Goal: Find specific page/section: Find specific page/section

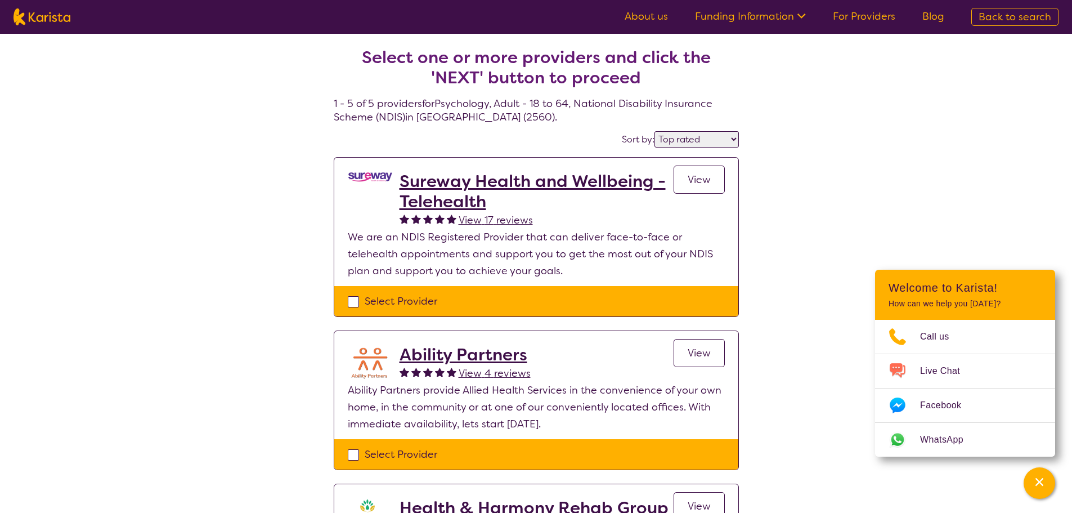
select select "by_score"
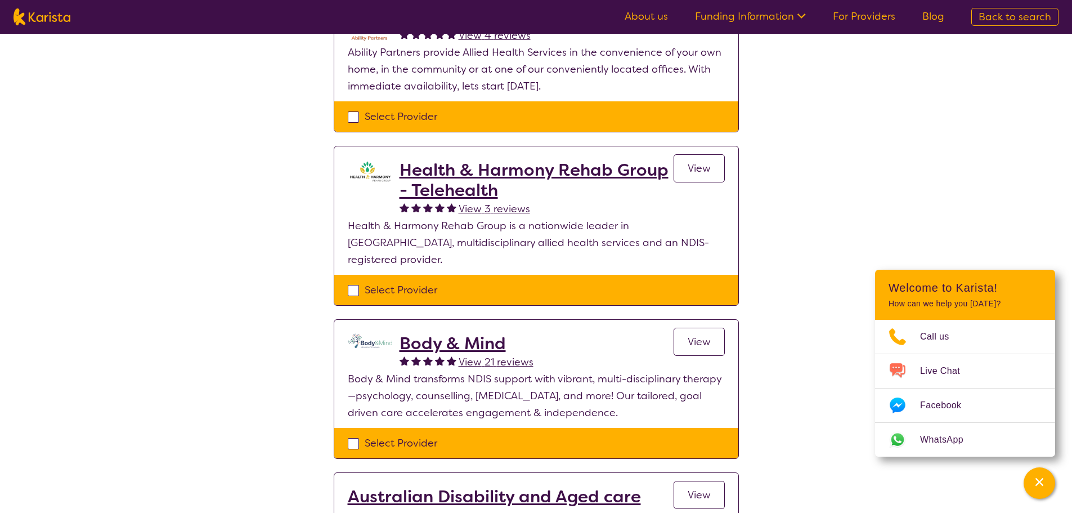
click at [19, 22] on img at bounding box center [42, 16] width 57 height 17
select select "Psychology"
select select "AD"
select select "NDIS"
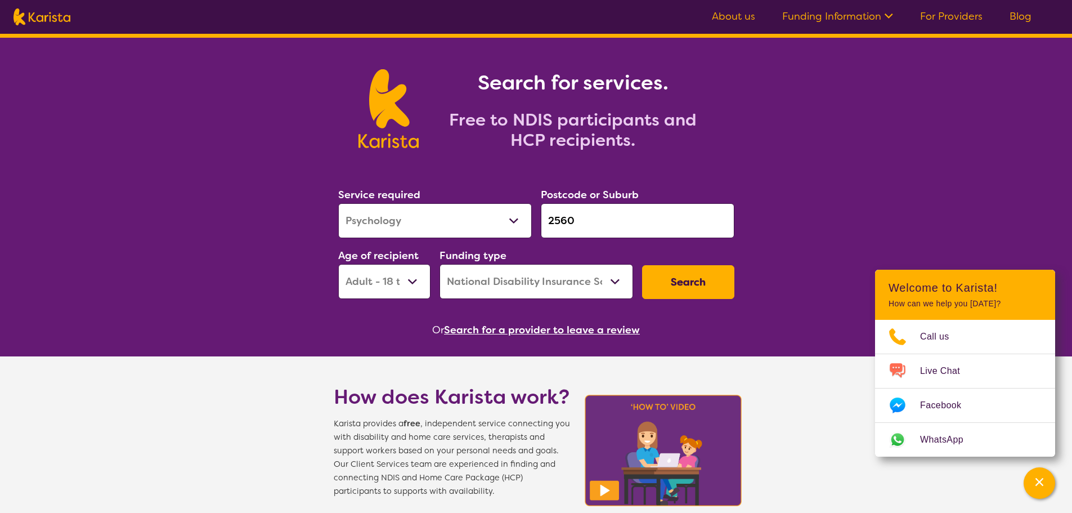
click at [59, 21] on img at bounding box center [42, 16] width 57 height 17
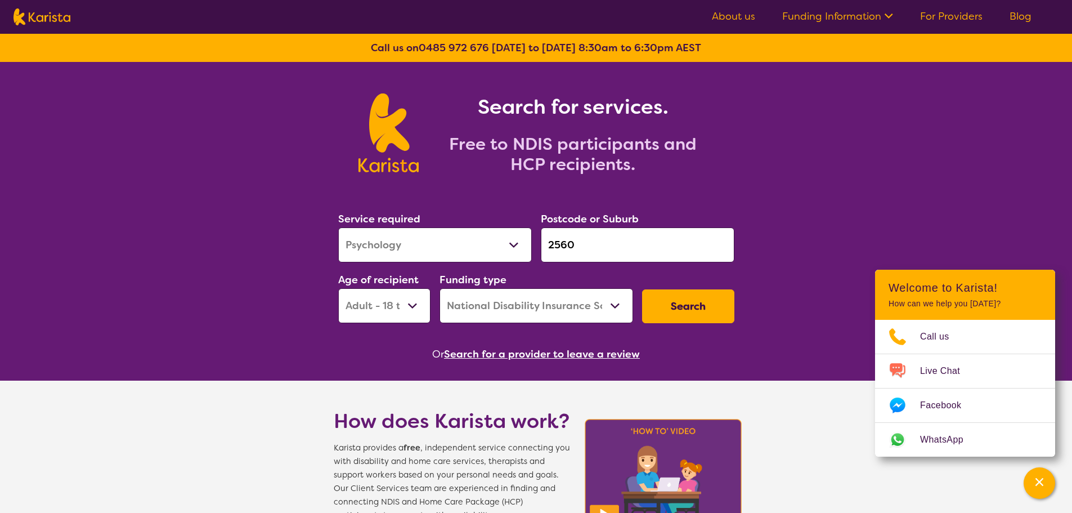
click at [524, 344] on section "Service required Allied Health Assistant Assessment ([MEDICAL_DATA] or [MEDICAL…" at bounding box center [536, 270] width 432 height 183
click at [525, 358] on button "Search for a provider to leave a review" at bounding box center [542, 353] width 196 height 17
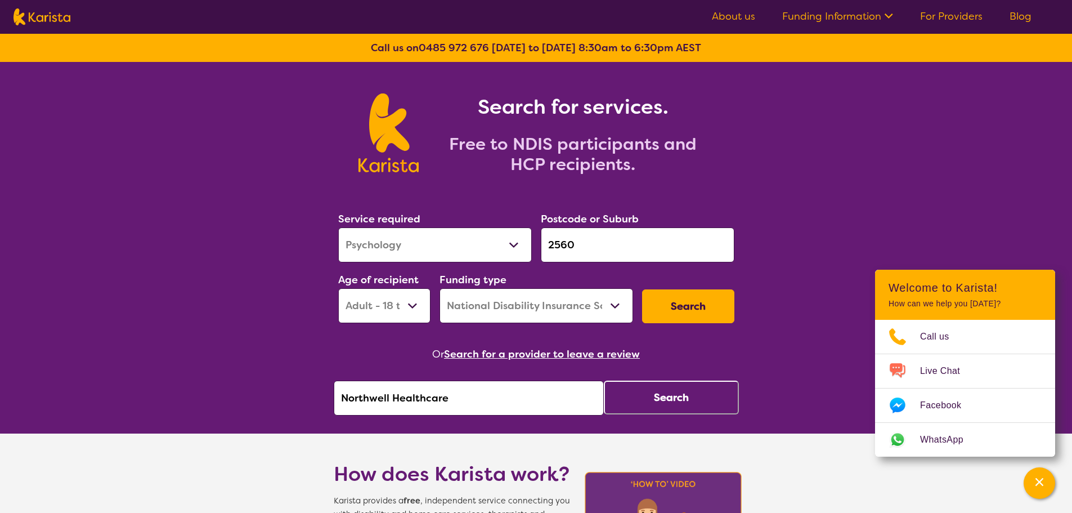
drag, startPoint x: 519, startPoint y: 397, endPoint x: 74, endPoint y: 425, distance: 445.9
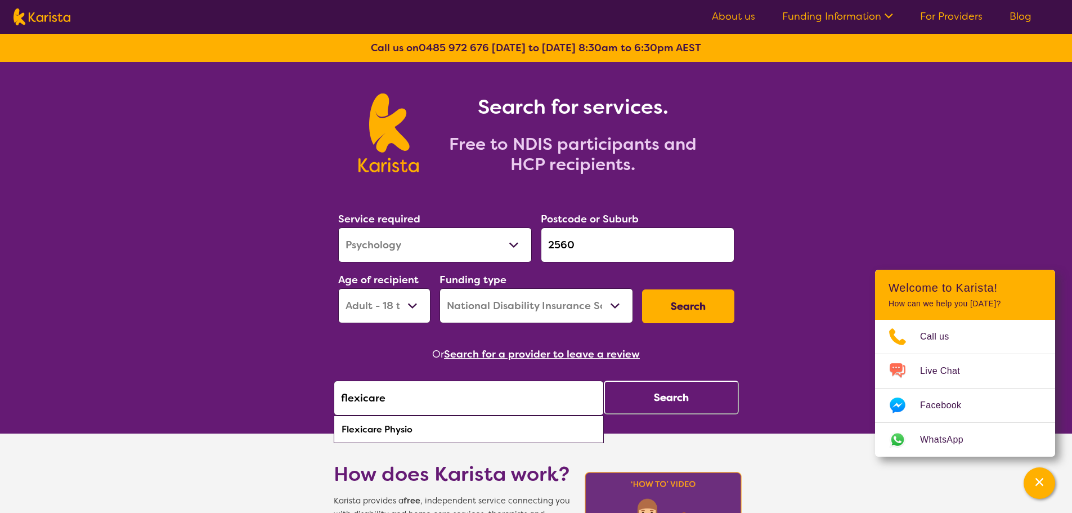
click at [404, 435] on div "Flexicare Physio" at bounding box center [468, 429] width 259 height 21
type input "Flexicare Physio"
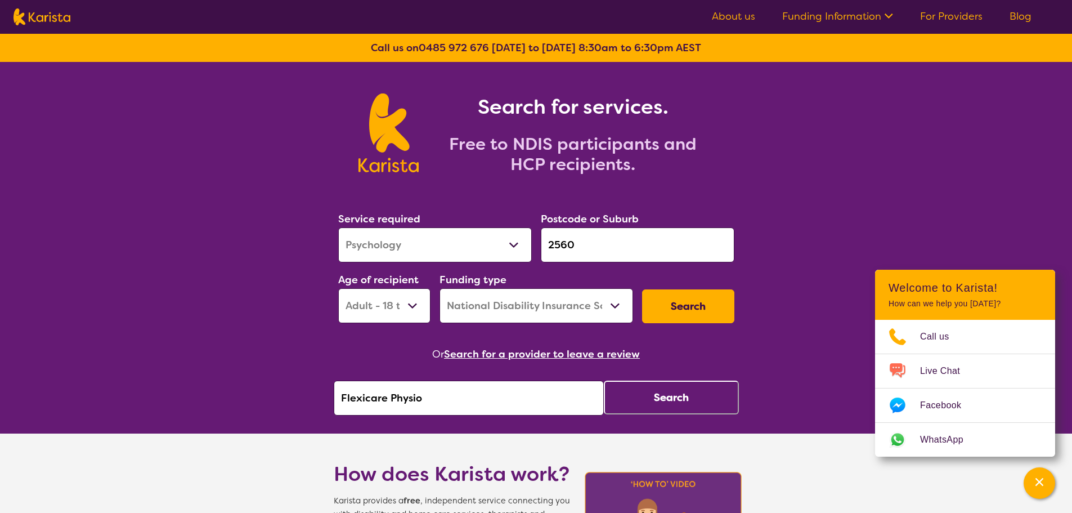
click at [690, 389] on button "Search" at bounding box center [671, 397] width 135 height 34
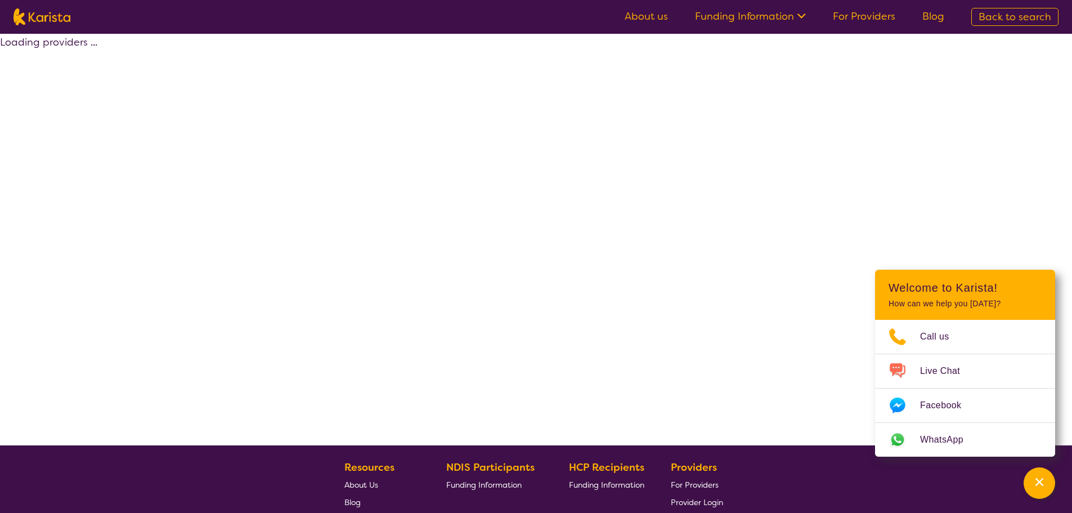
select select "by_score"
